Goal: Transaction & Acquisition: Purchase product/service

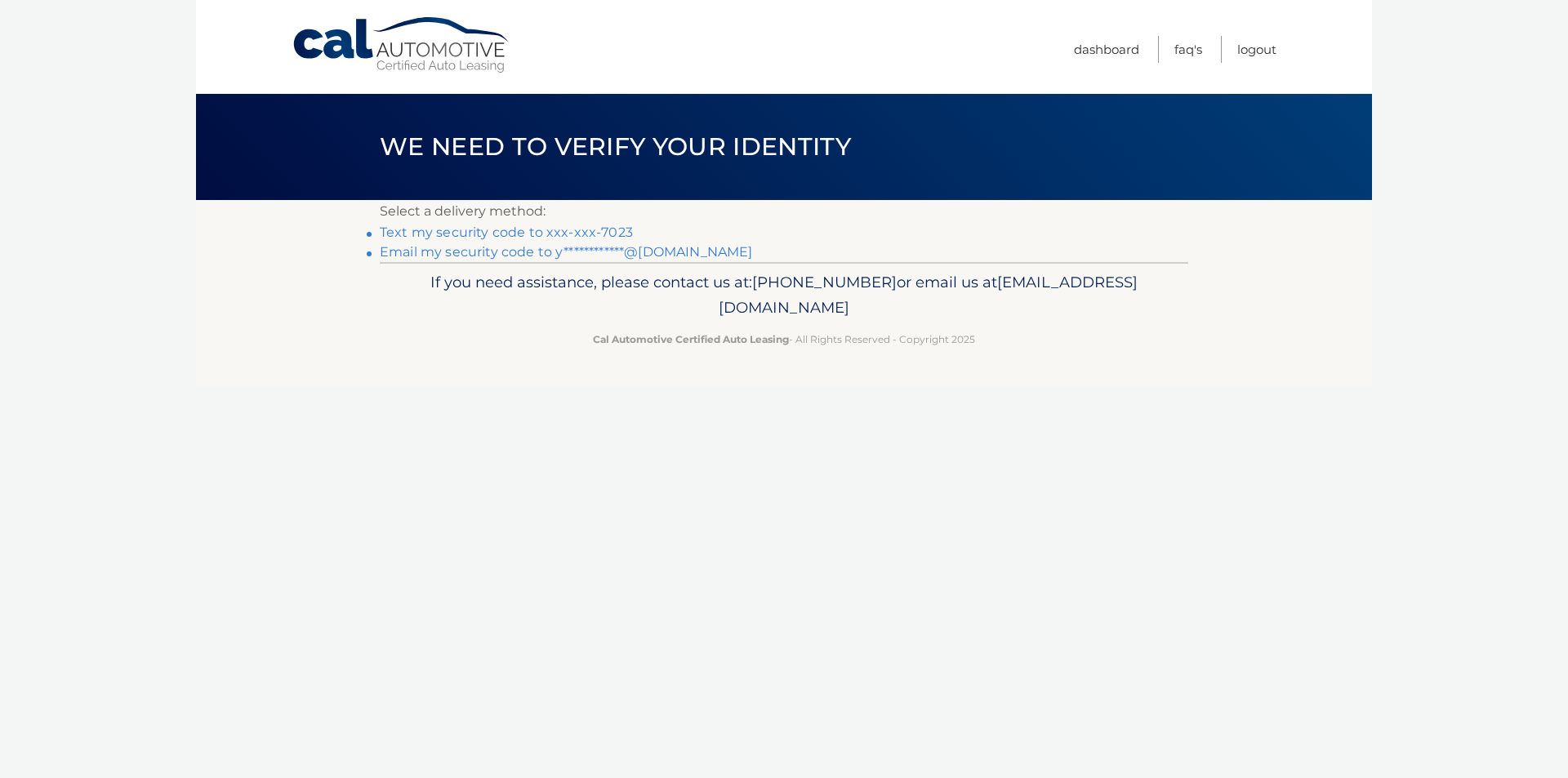
click at [619, 230] on link "Text my security code to xxx-xxx-7023" at bounding box center [506, 232] width 253 height 16
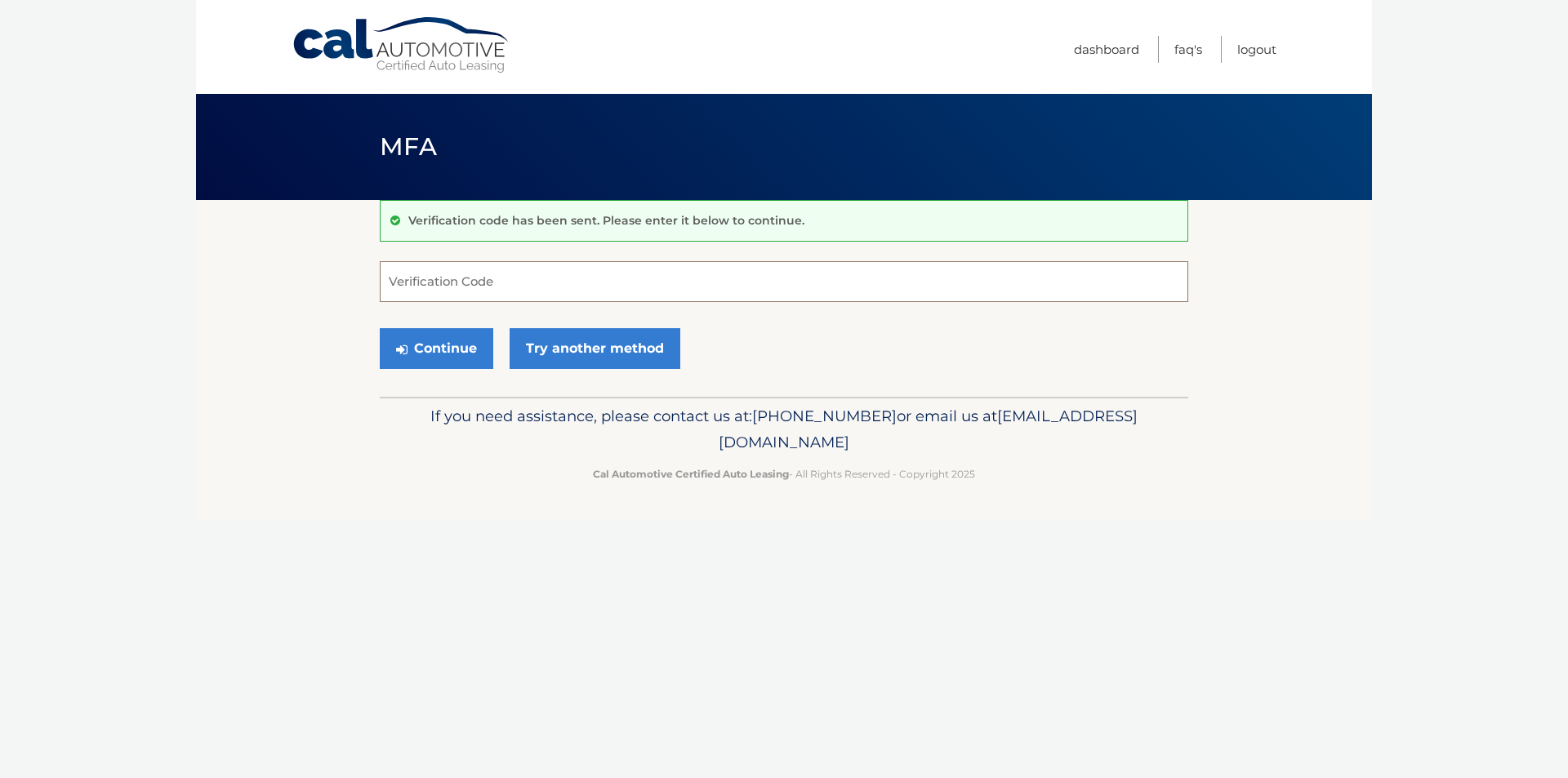
click at [688, 289] on input "Verification Code" at bounding box center [784, 282] width 809 height 41
type input "493820"
click at [403, 353] on icon "submit" at bounding box center [402, 349] width 11 height 13
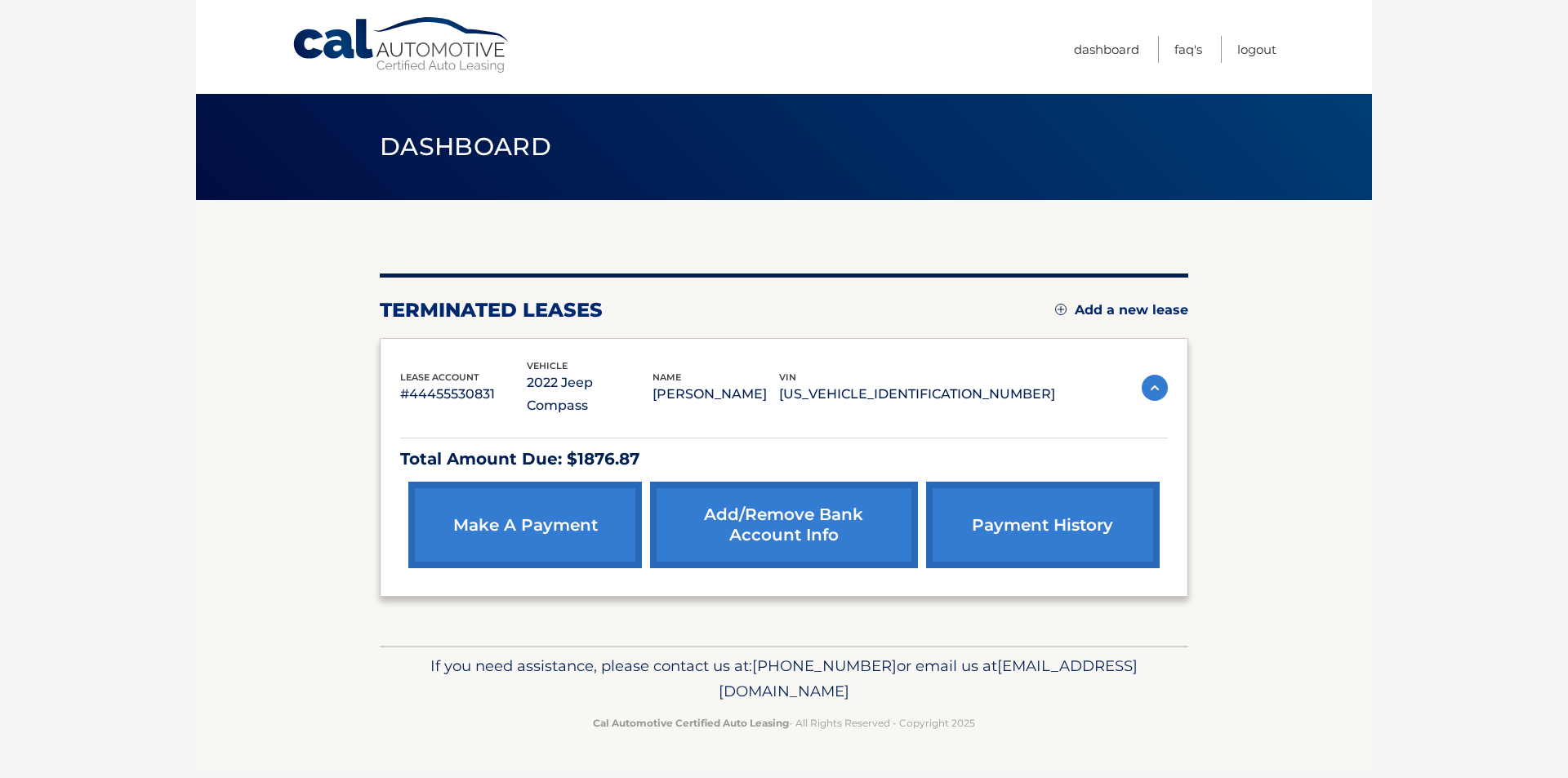
click at [541, 517] on link "make a payment" at bounding box center [525, 525] width 234 height 87
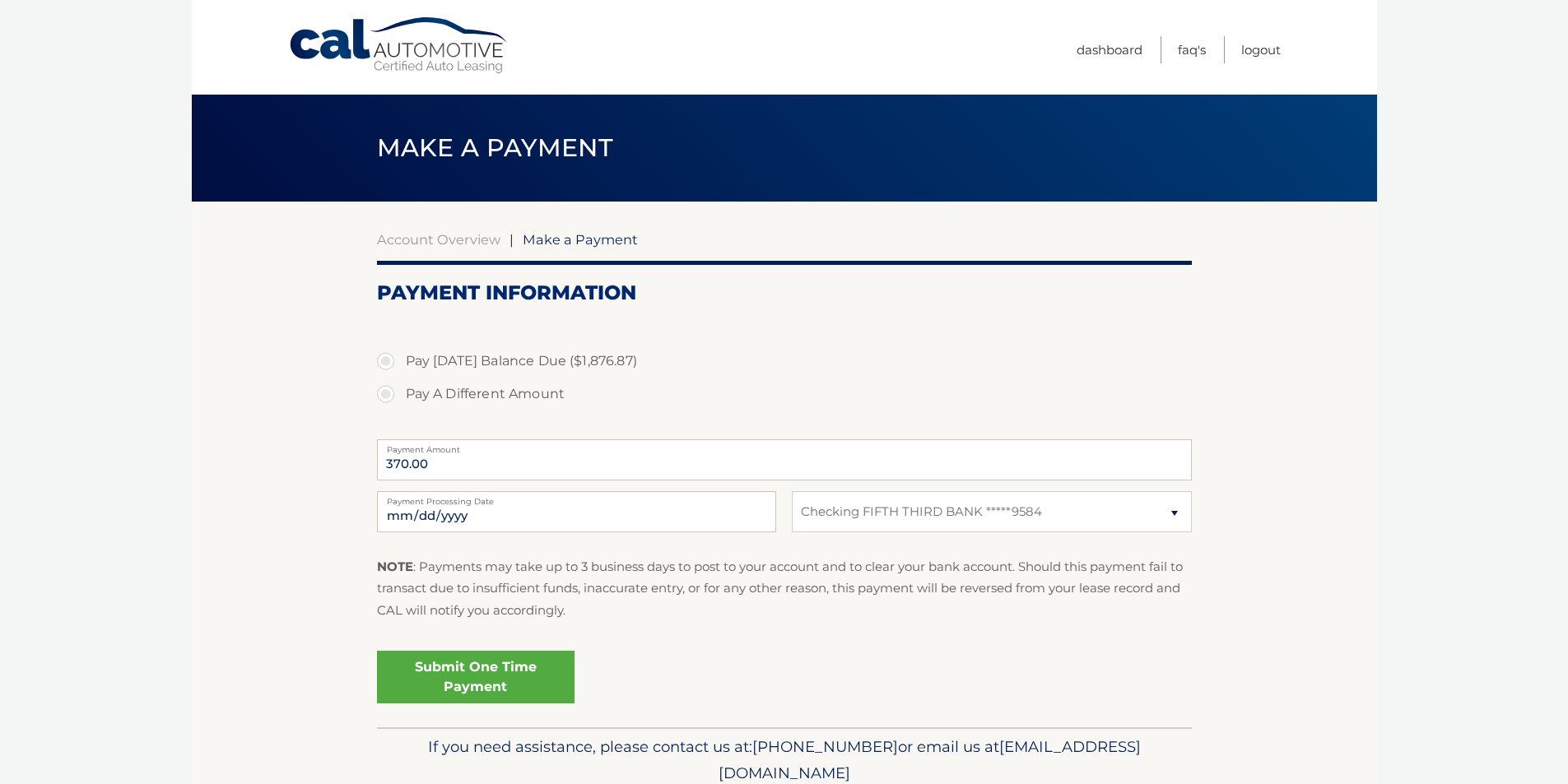
select select "YTg2ZTkyODctYThlMy00ZTZhLThjZTEtMGViYzU2MmI3MjQw"
click at [468, 368] on label "Pay [DATE] Balance Due ($1,876.87)" at bounding box center [784, 361] width 815 height 33
click at [400, 368] on input "Pay Today's Balance Due ($1,876.87)" at bounding box center [392, 358] width 17 height 26
radio input "true"
type input "1876.87"
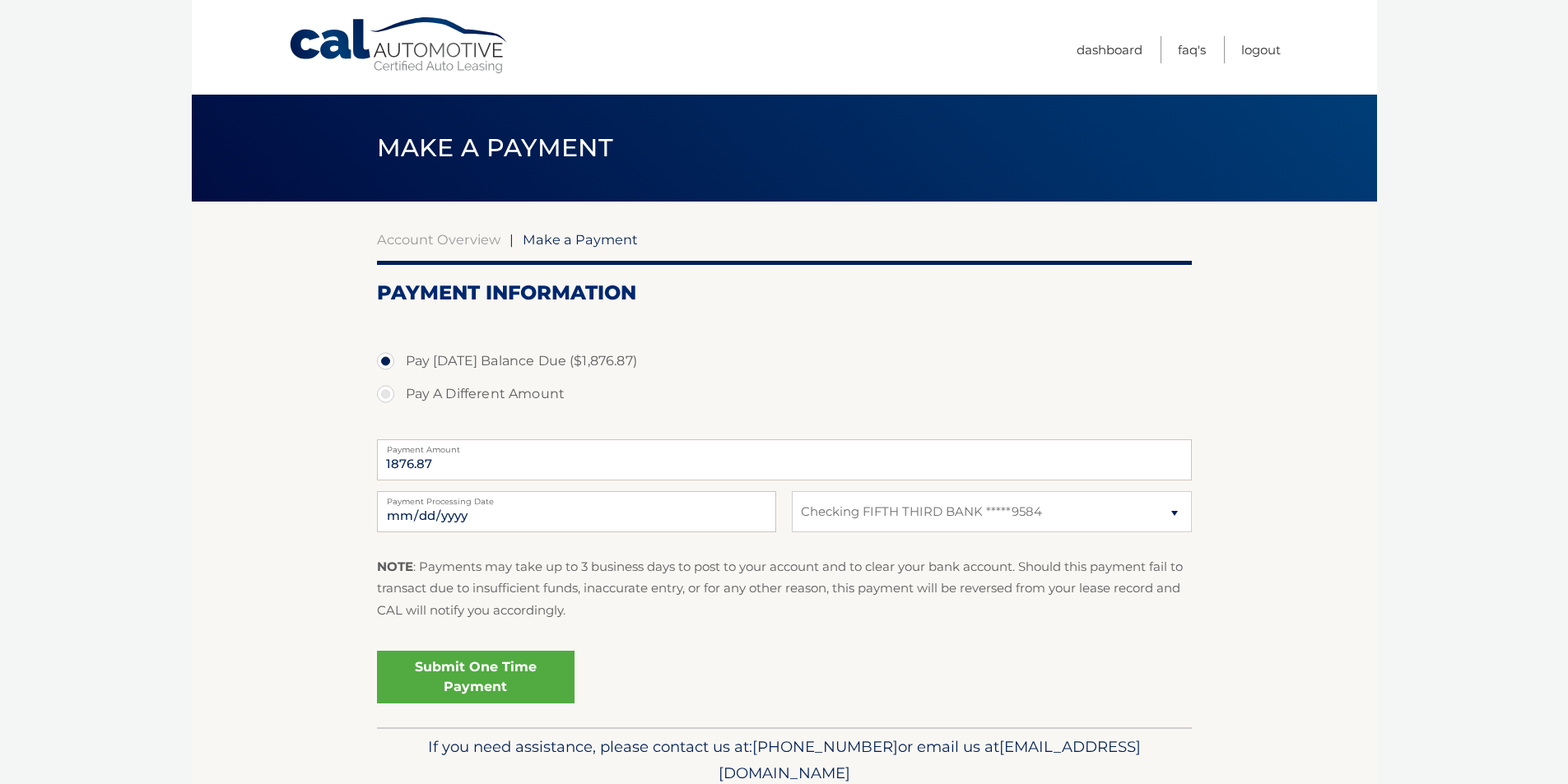
click at [479, 676] on link "Submit One Time Payment" at bounding box center [475, 677] width 198 height 53
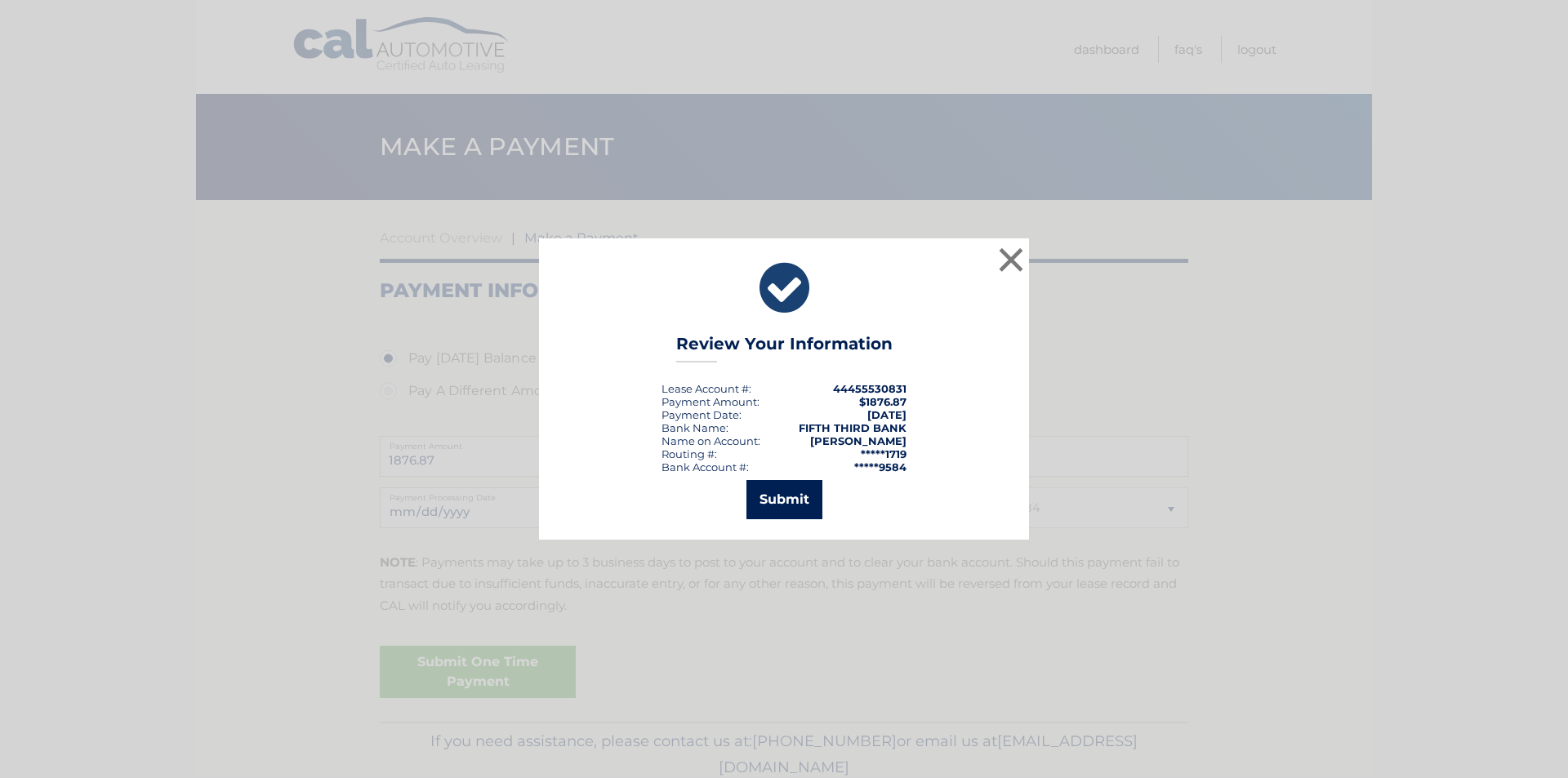
click at [790, 507] on button "Submit" at bounding box center [784, 500] width 76 height 39
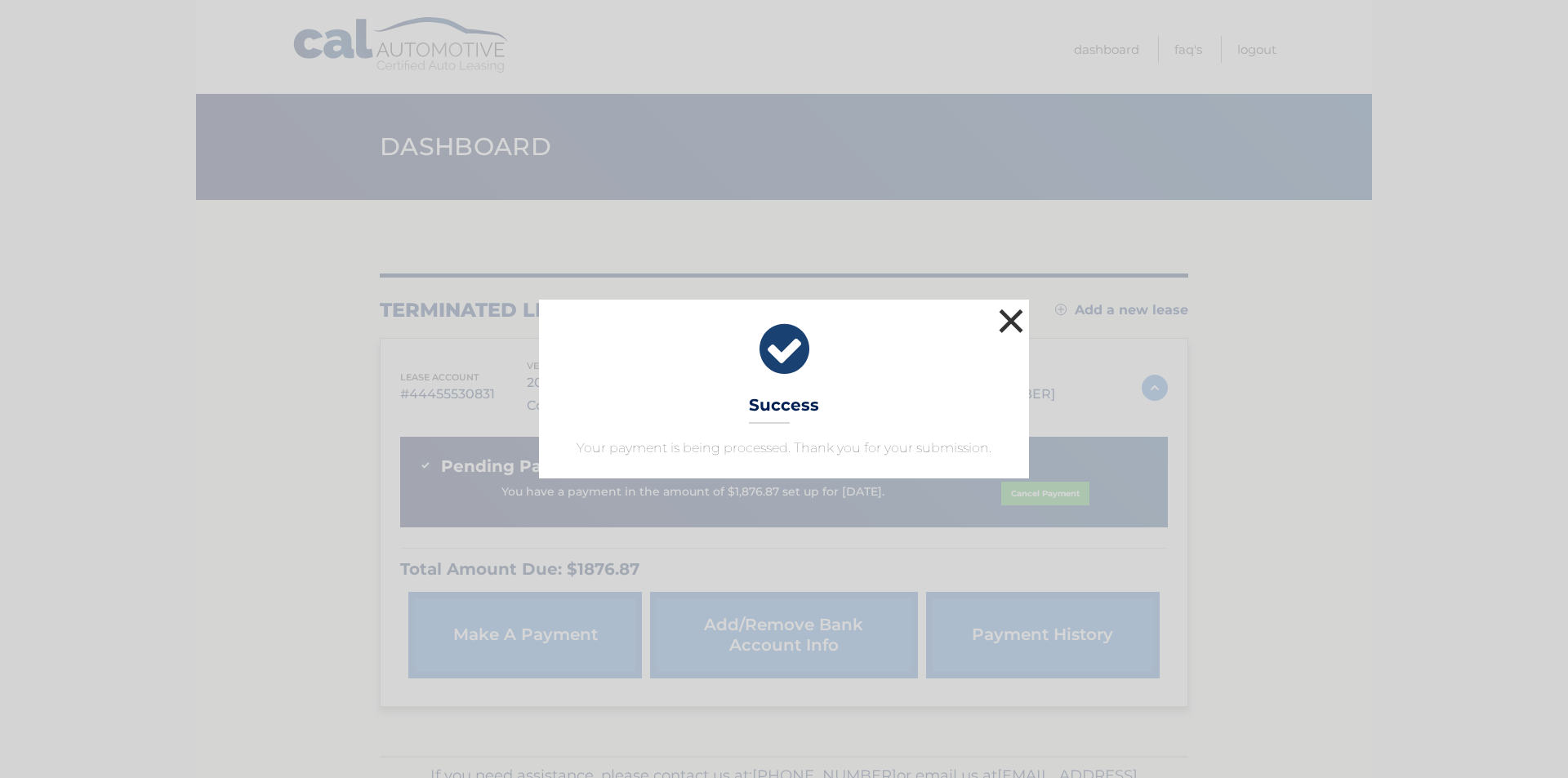
click at [1008, 316] on button "×" at bounding box center [1011, 321] width 33 height 33
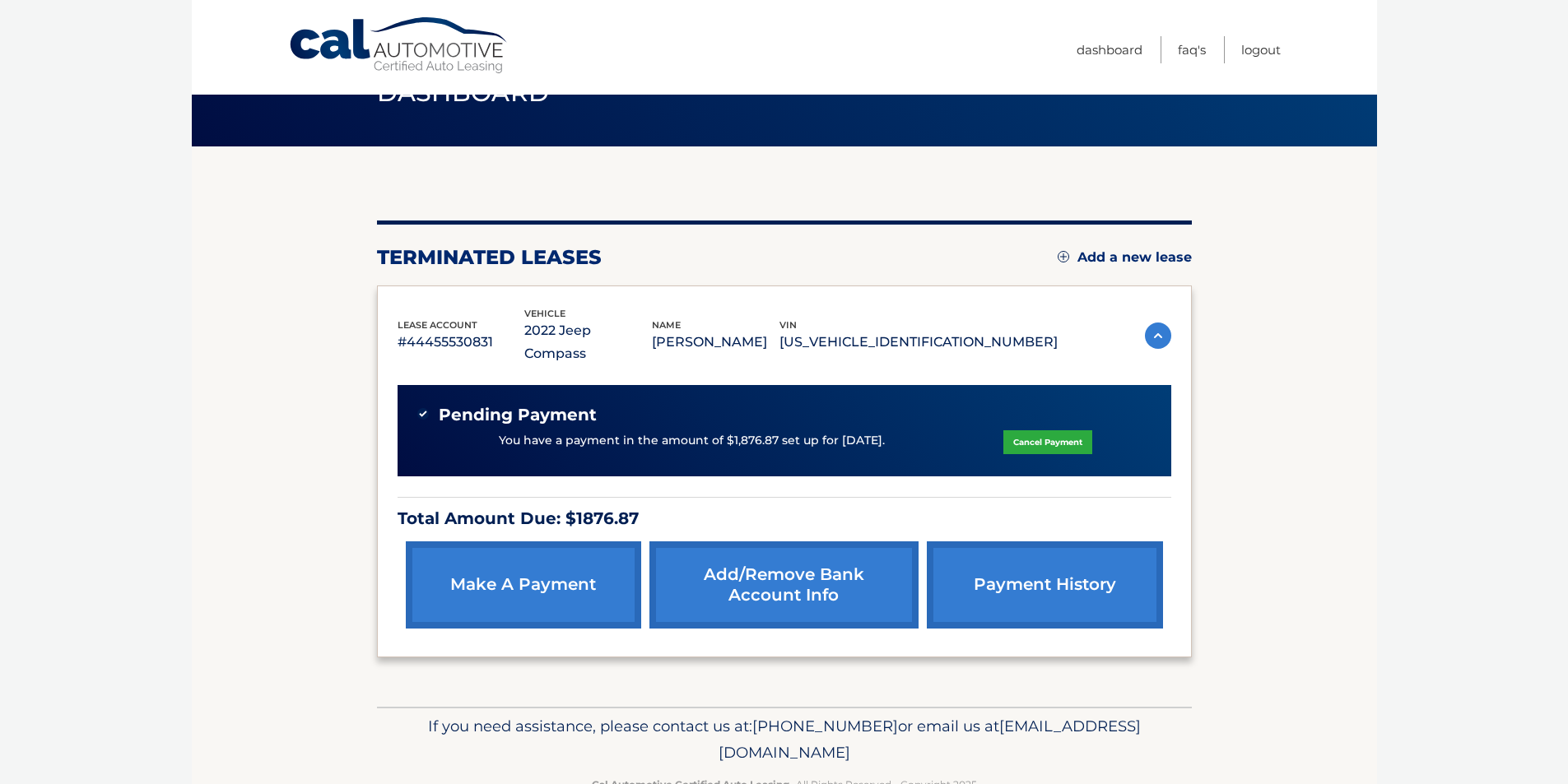
scroll to position [79, 0]
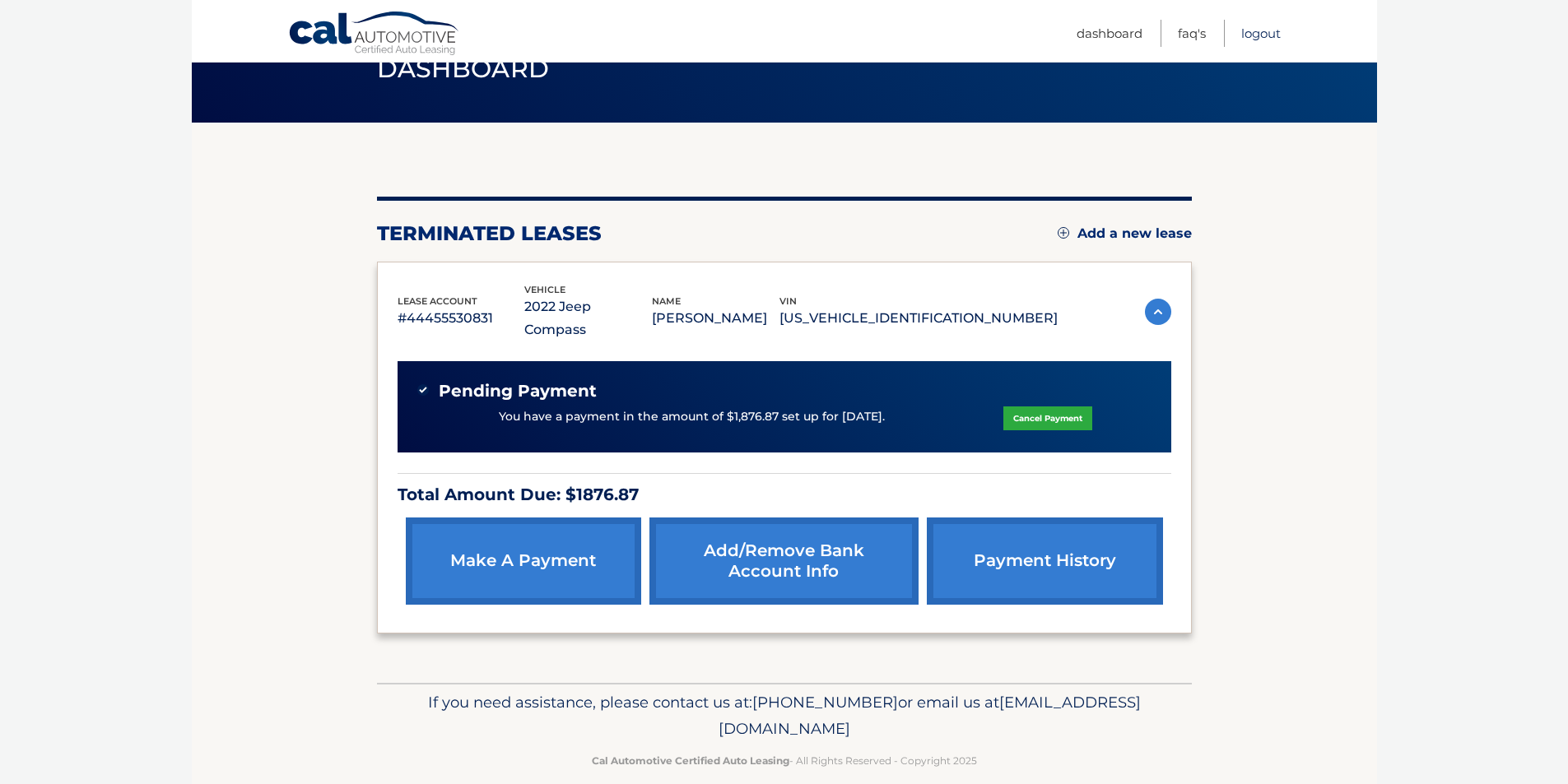
click at [1272, 31] on link "Logout" at bounding box center [1261, 33] width 40 height 27
